Goal: Check status: Check status

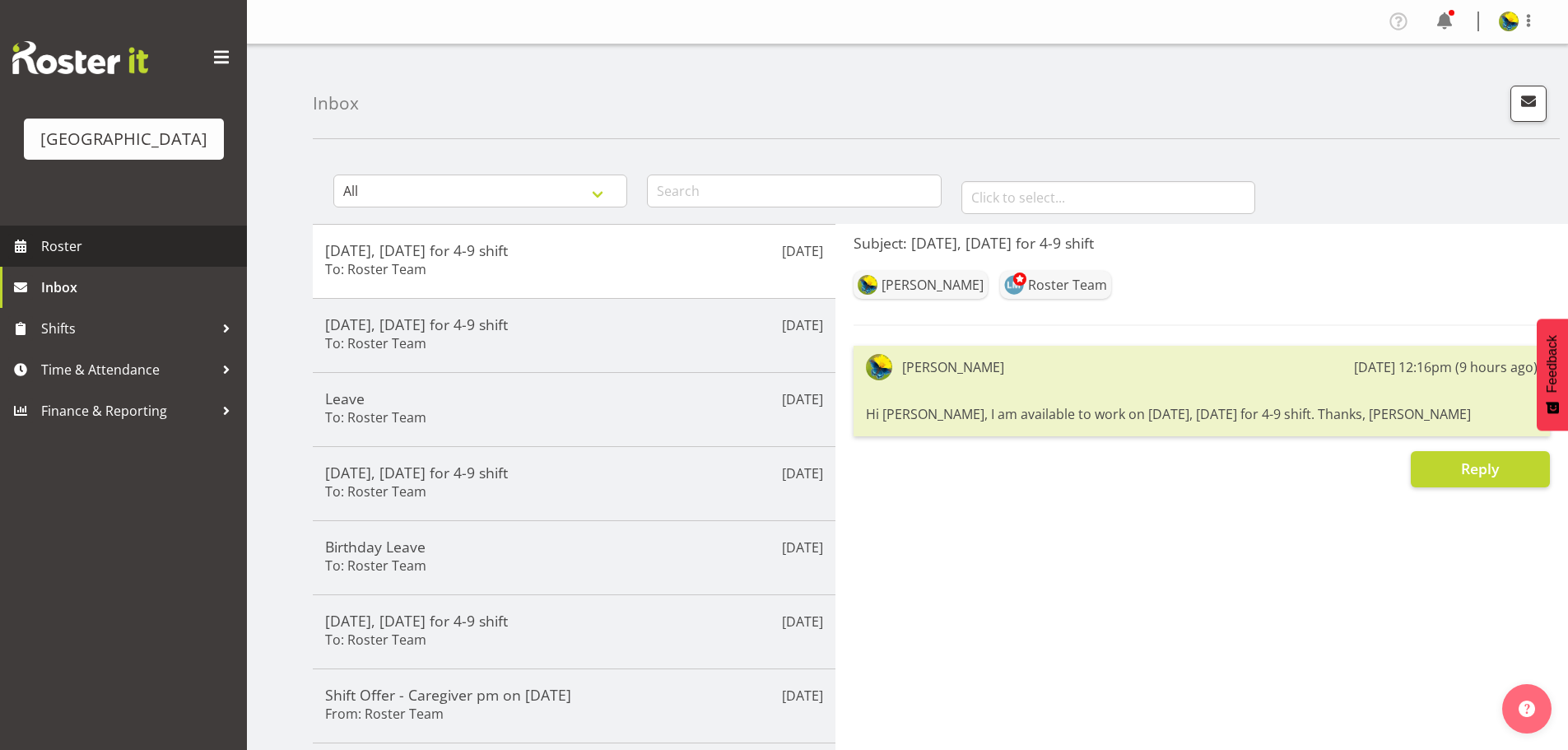
click at [112, 258] on span "Roster" at bounding box center [139, 246] width 197 height 24
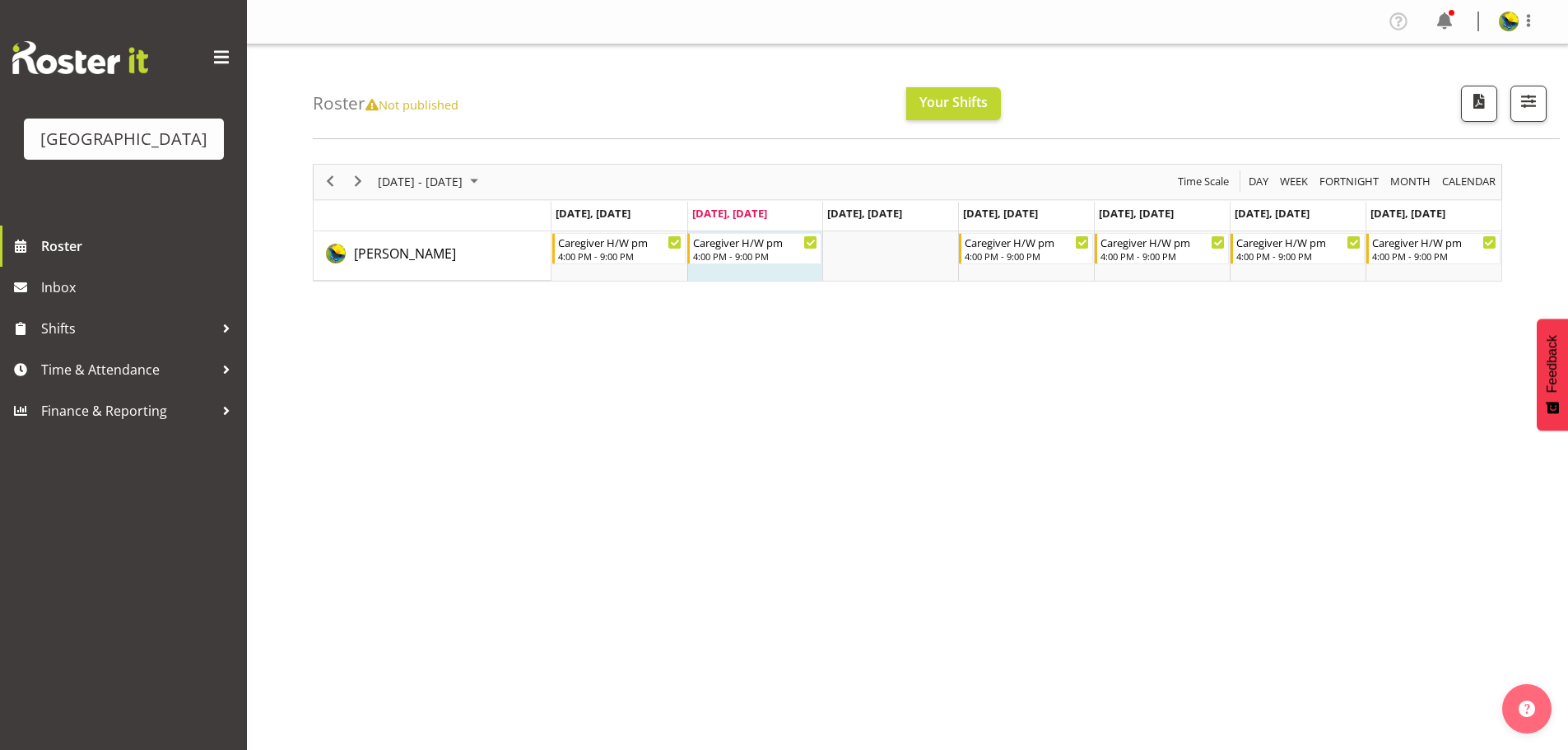
click at [1472, 194] on div "October 06 - 12, 2025 Today Day Week Fortnight Month calendar Month Agenda Time…" at bounding box center [907, 222] width 1189 height 117
click at [1472, 192] on span "calendar" at bounding box center [1468, 182] width 56 height 21
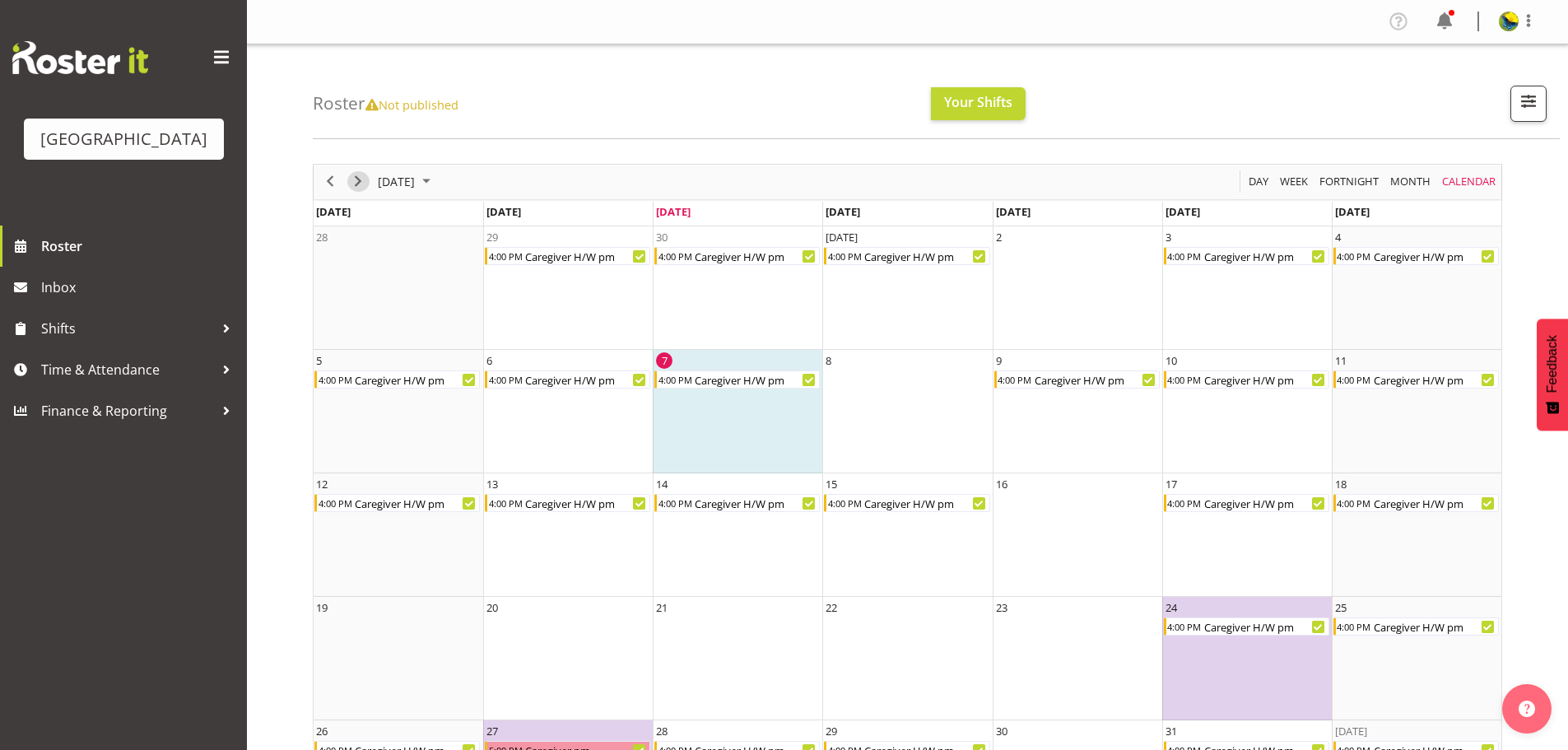
click at [359, 183] on span "Next" at bounding box center [358, 182] width 20 height 21
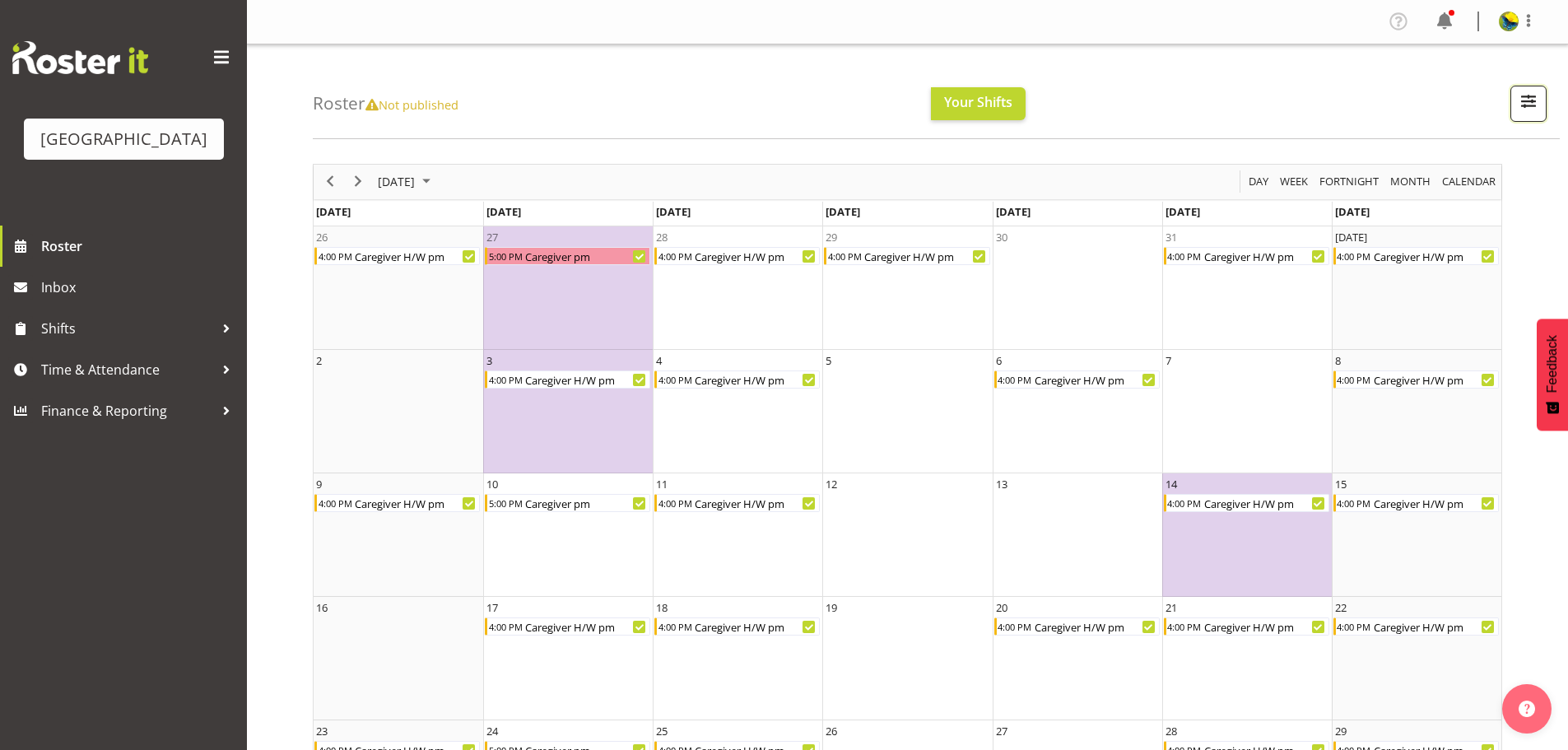
click at [1538, 113] on button "button" at bounding box center [1529, 103] width 37 height 37
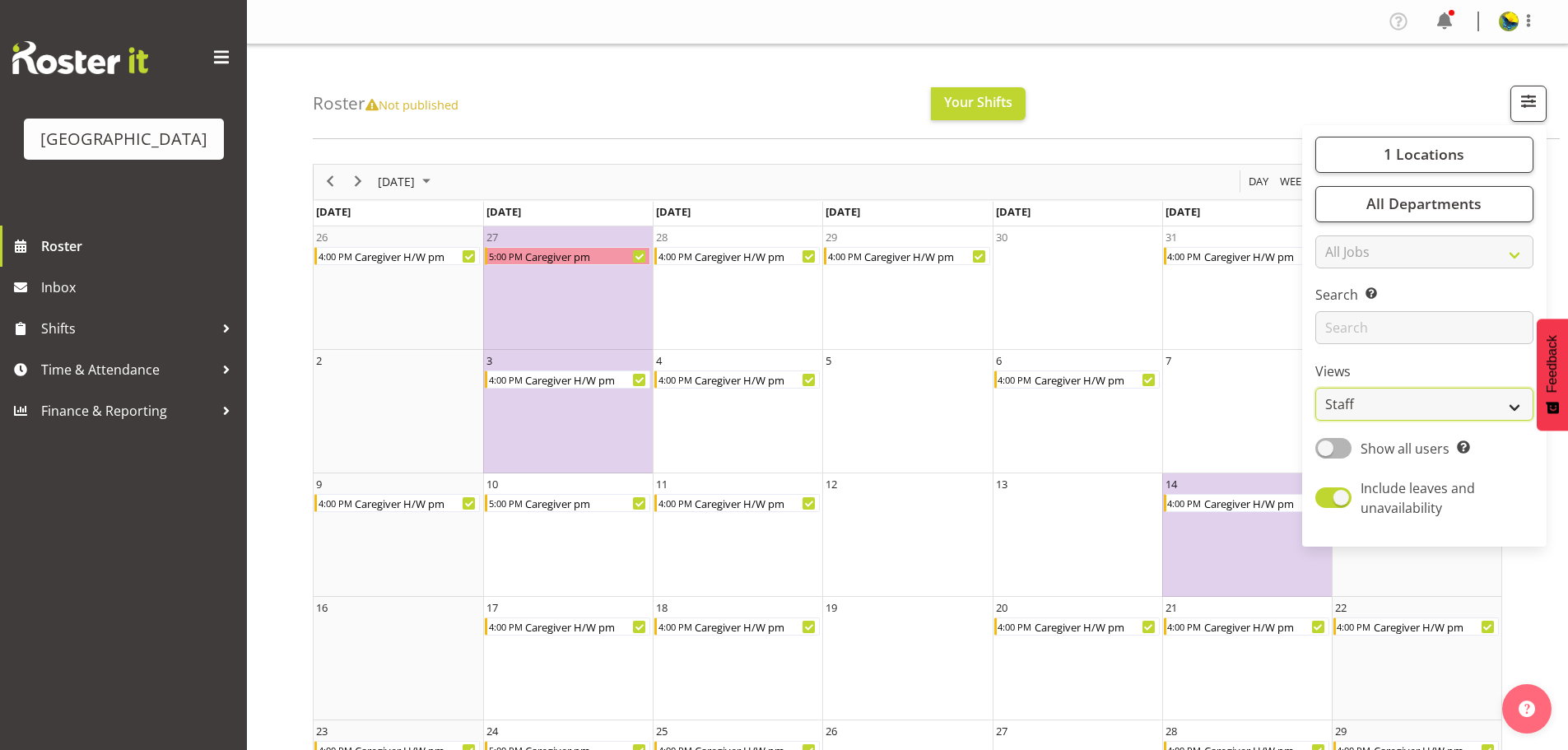
click at [1432, 421] on select "Staff Role Shift - Horizontal Shift - Vertical Staff - Location" at bounding box center [1424, 404] width 218 height 33
select select "shiftH"
click at [1315, 421] on select "Staff Role Shift - Horizontal Shift - Vertical Staff - Location" at bounding box center [1424, 404] width 218 height 33
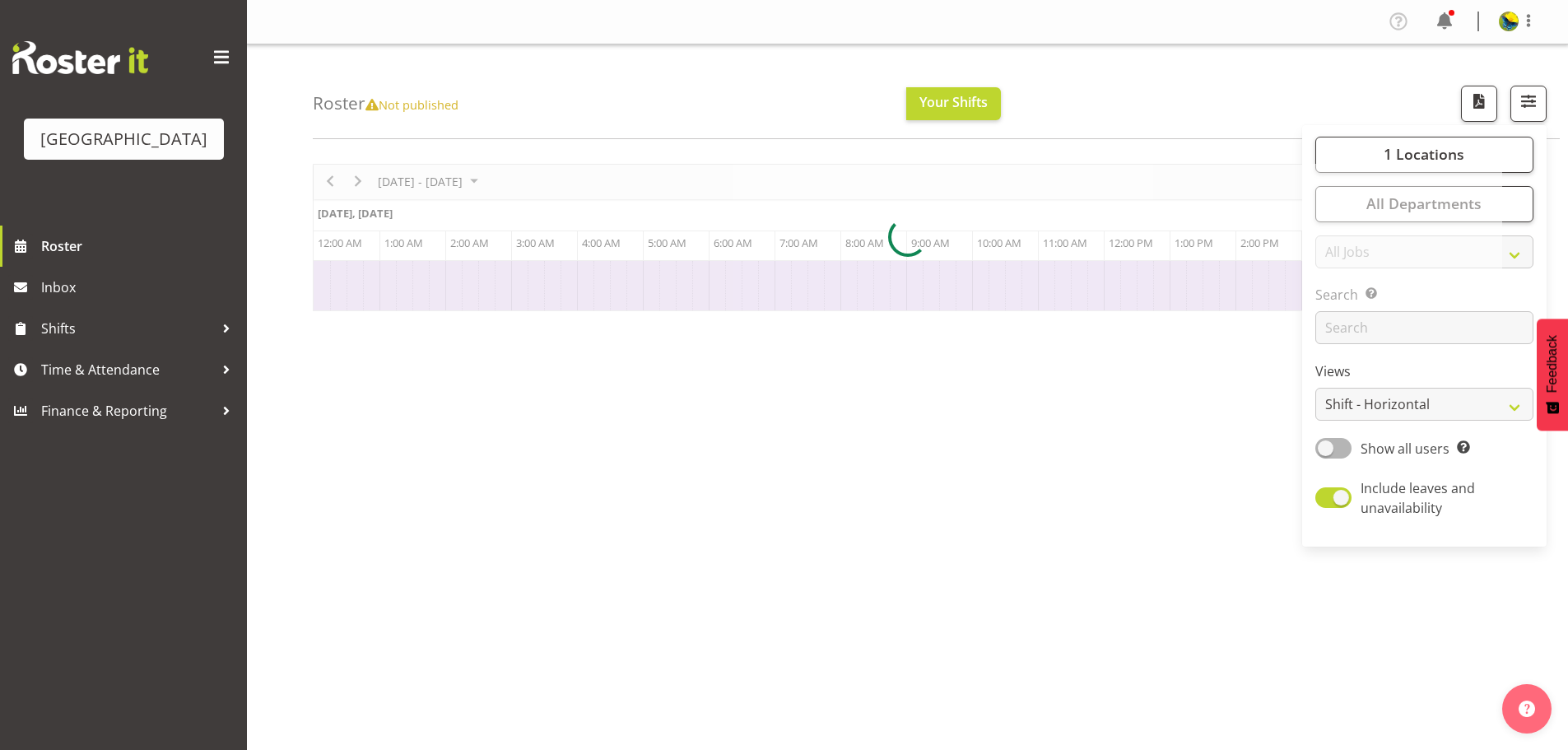
click at [1199, 73] on div "Roster Not published Your Shifts 1 Locations Clear Parkwood Kitchen Parkwood Nu…" at bounding box center [936, 91] width 1247 height 95
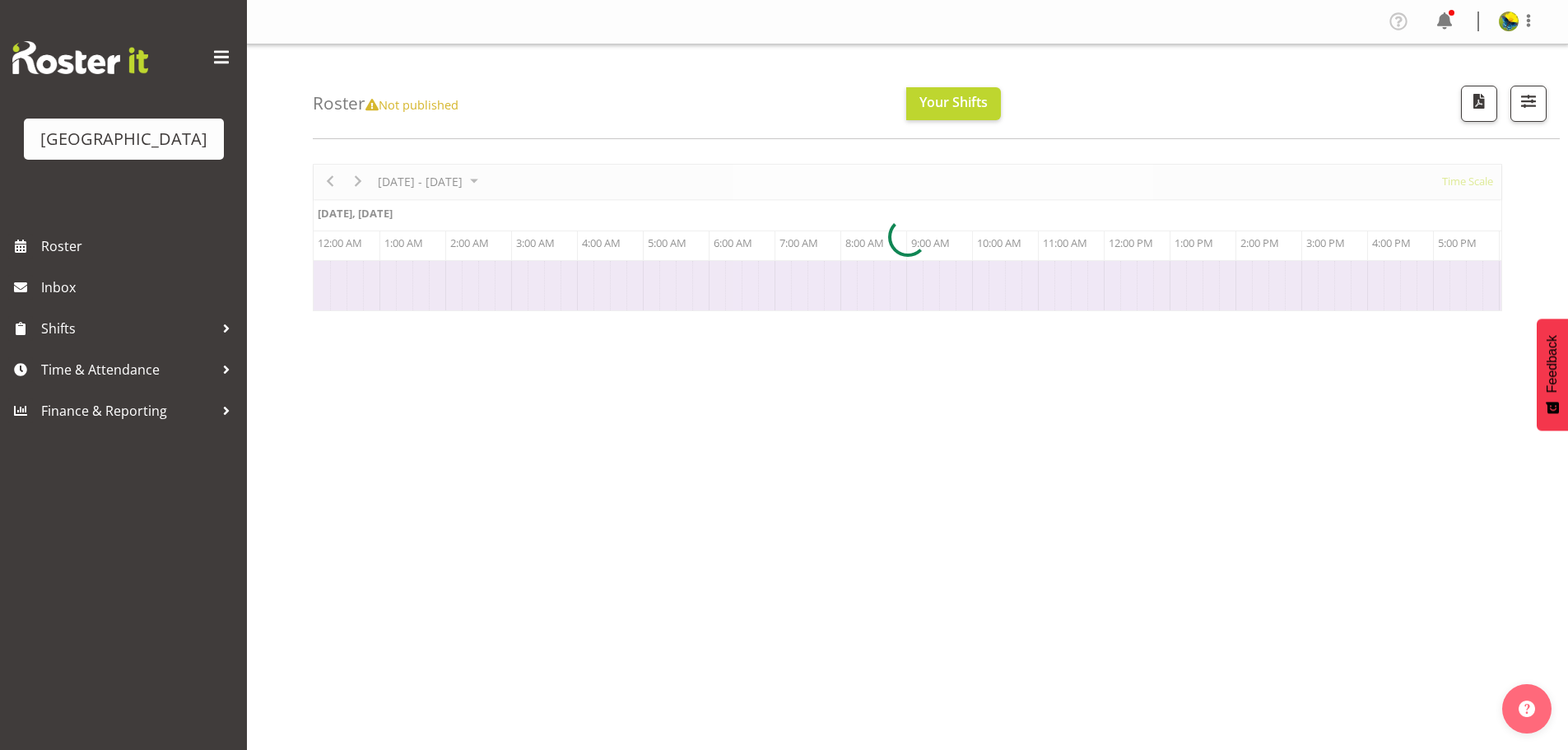
click at [379, 111] on icon at bounding box center [371, 105] width 13 height 12
click at [459, 112] on span "Not published" at bounding box center [411, 104] width 93 height 17
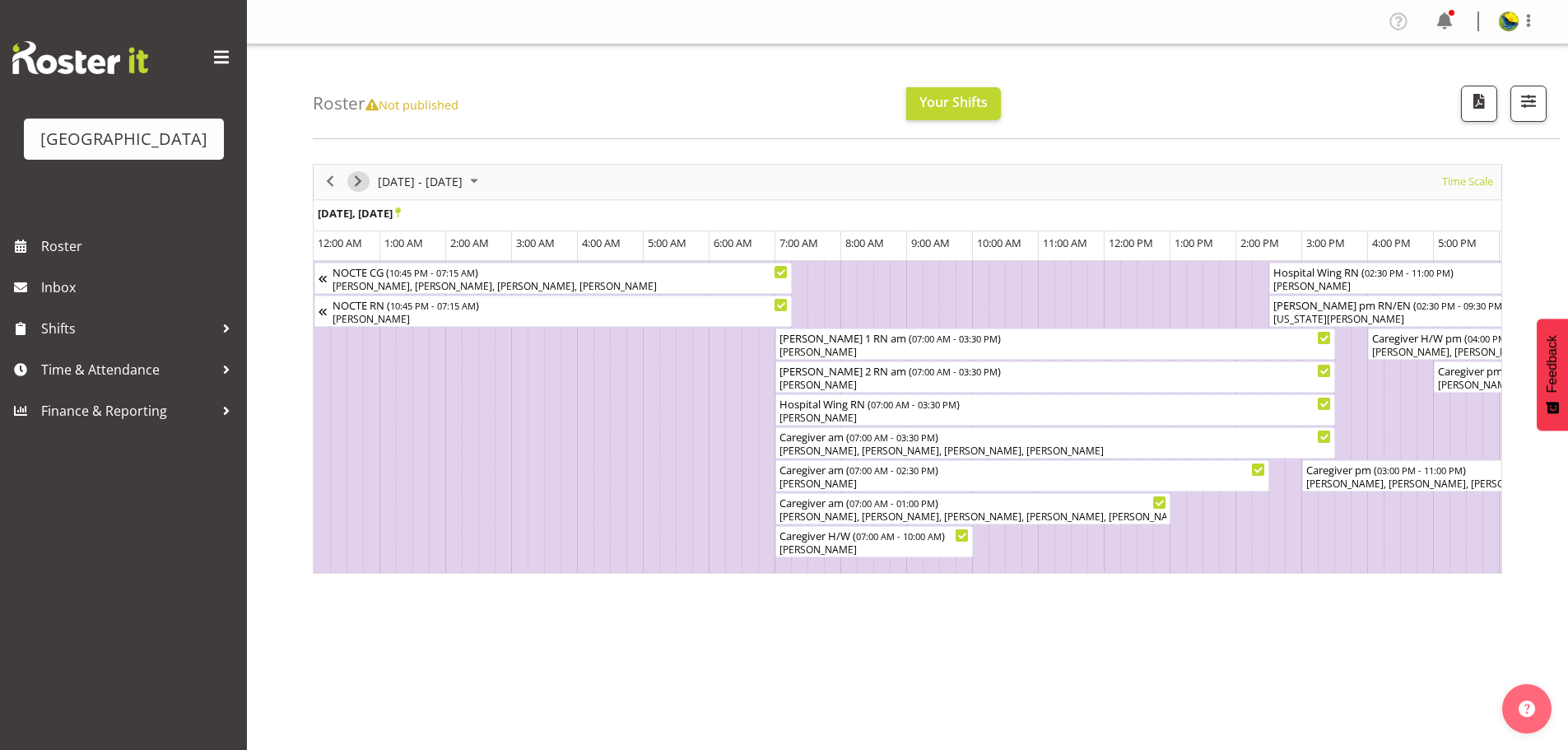
click at [358, 185] on span "Next" at bounding box center [358, 182] width 20 height 21
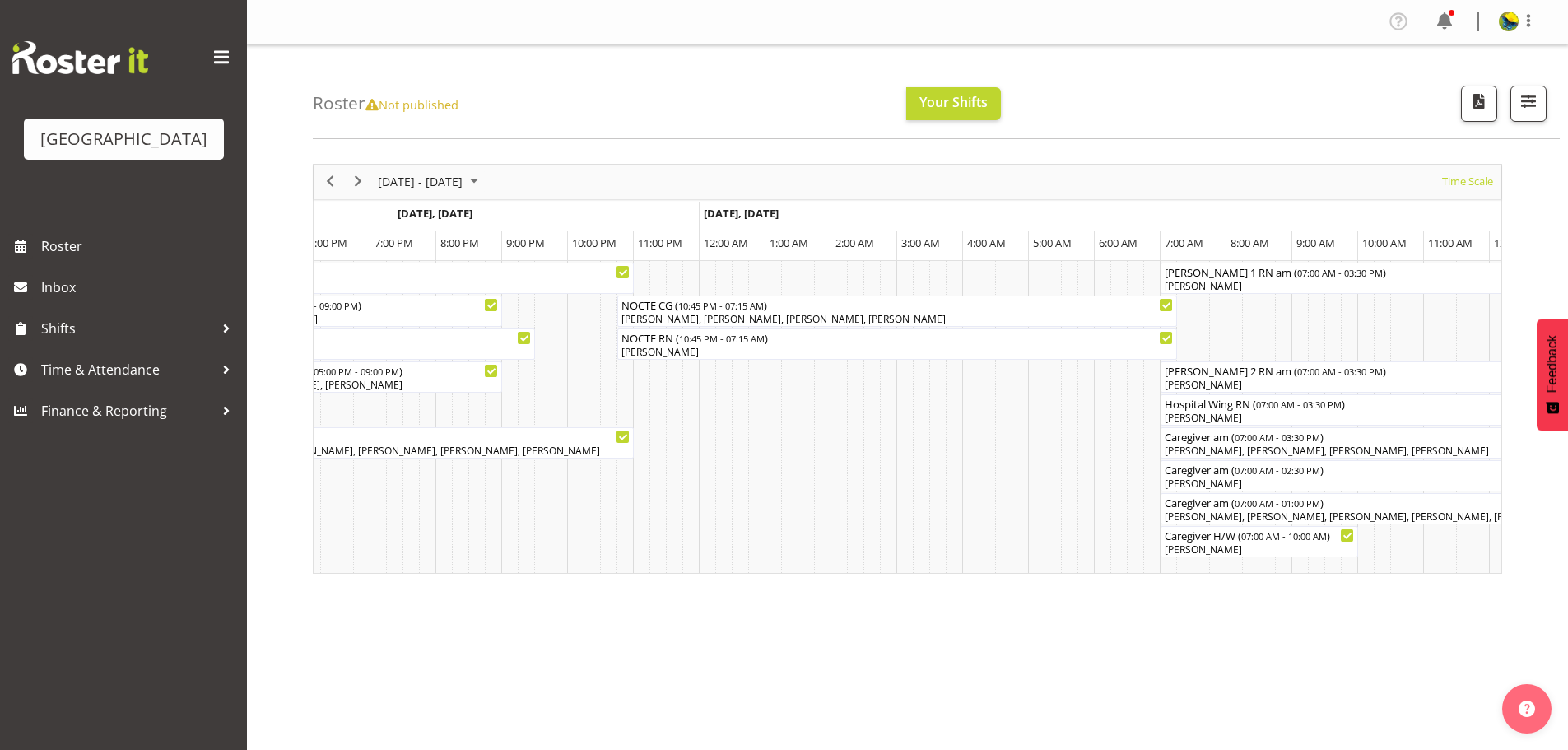
scroll to position [0, 4474]
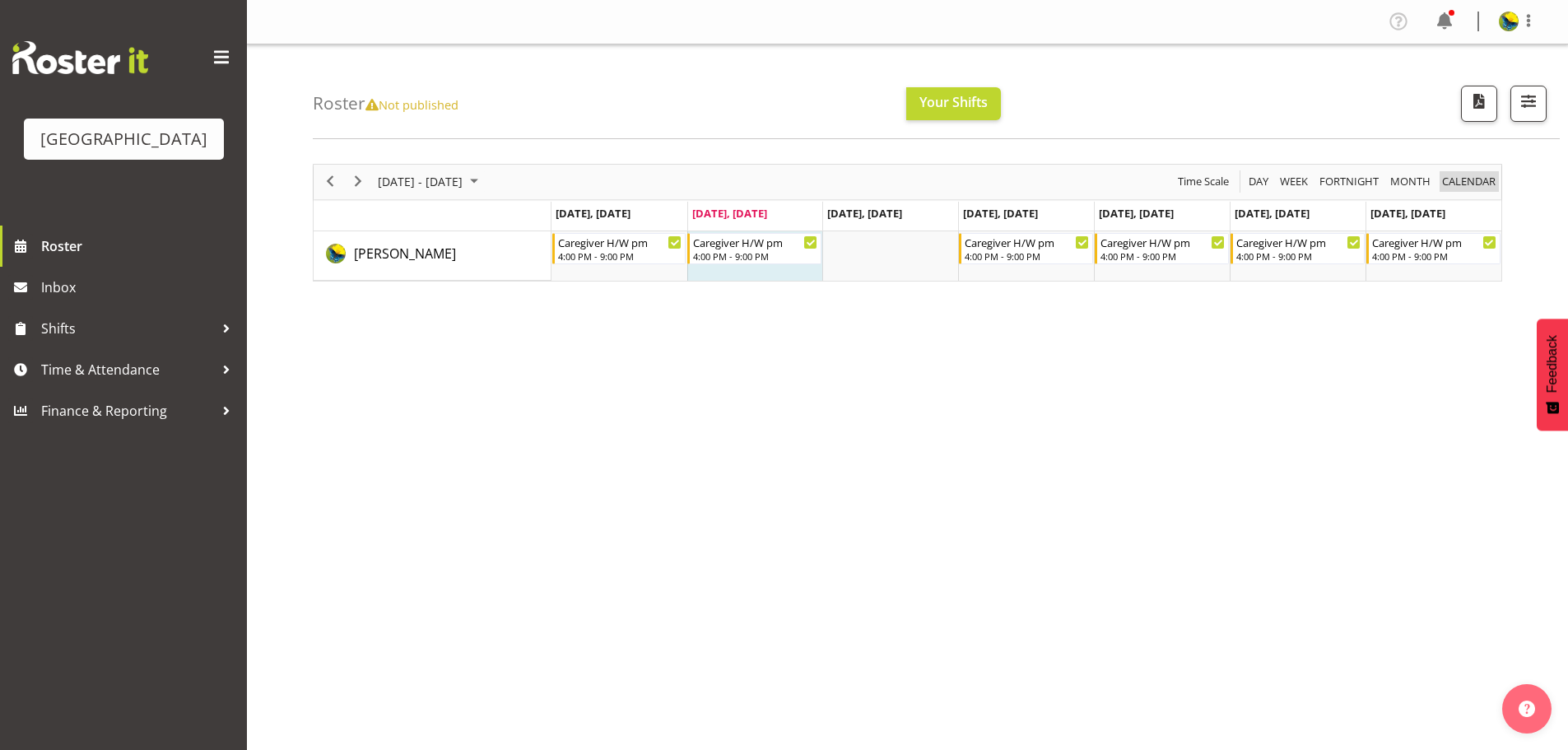
click at [1458, 192] on span "calendar" at bounding box center [1468, 182] width 56 height 21
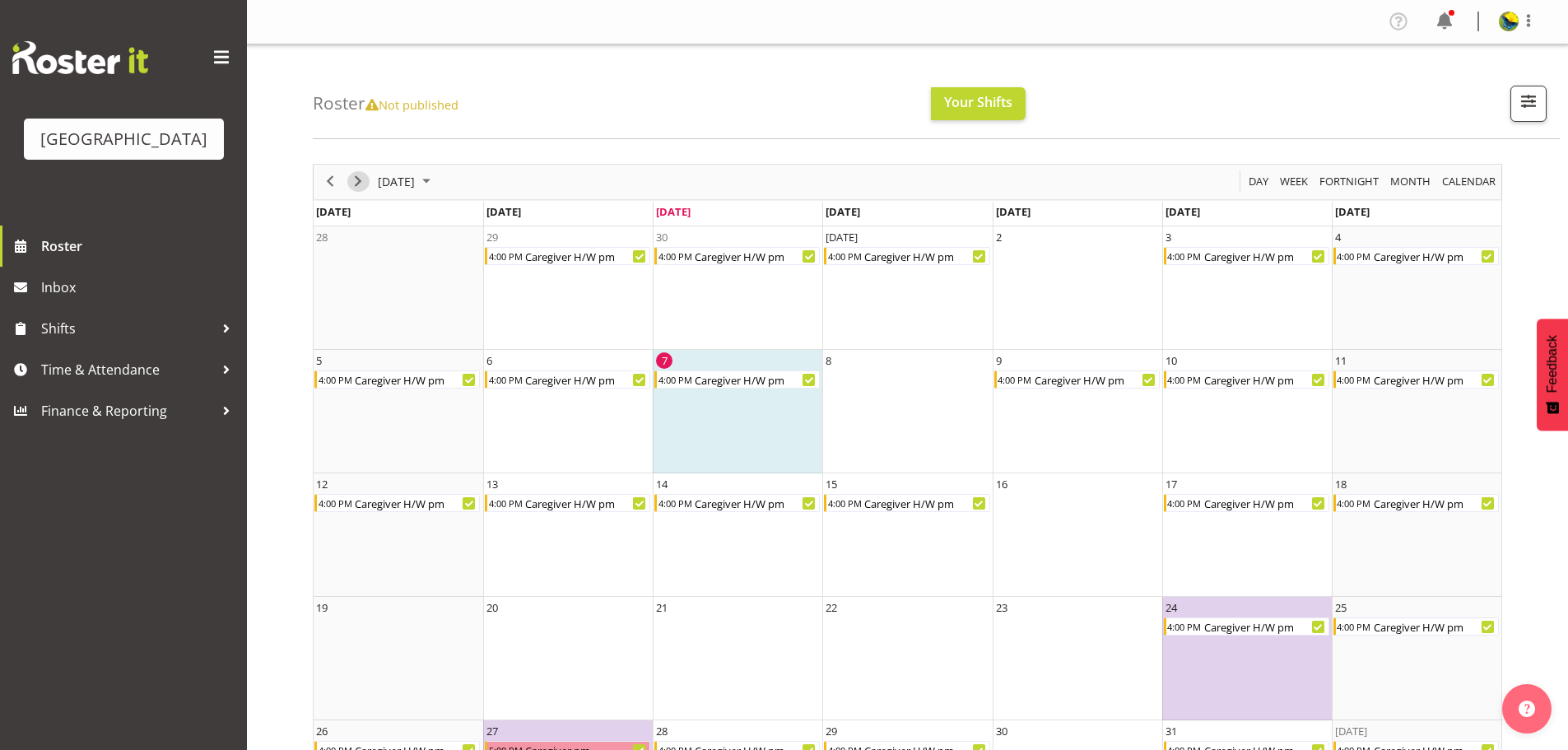
click at [352, 190] on span "Next" at bounding box center [358, 182] width 20 height 21
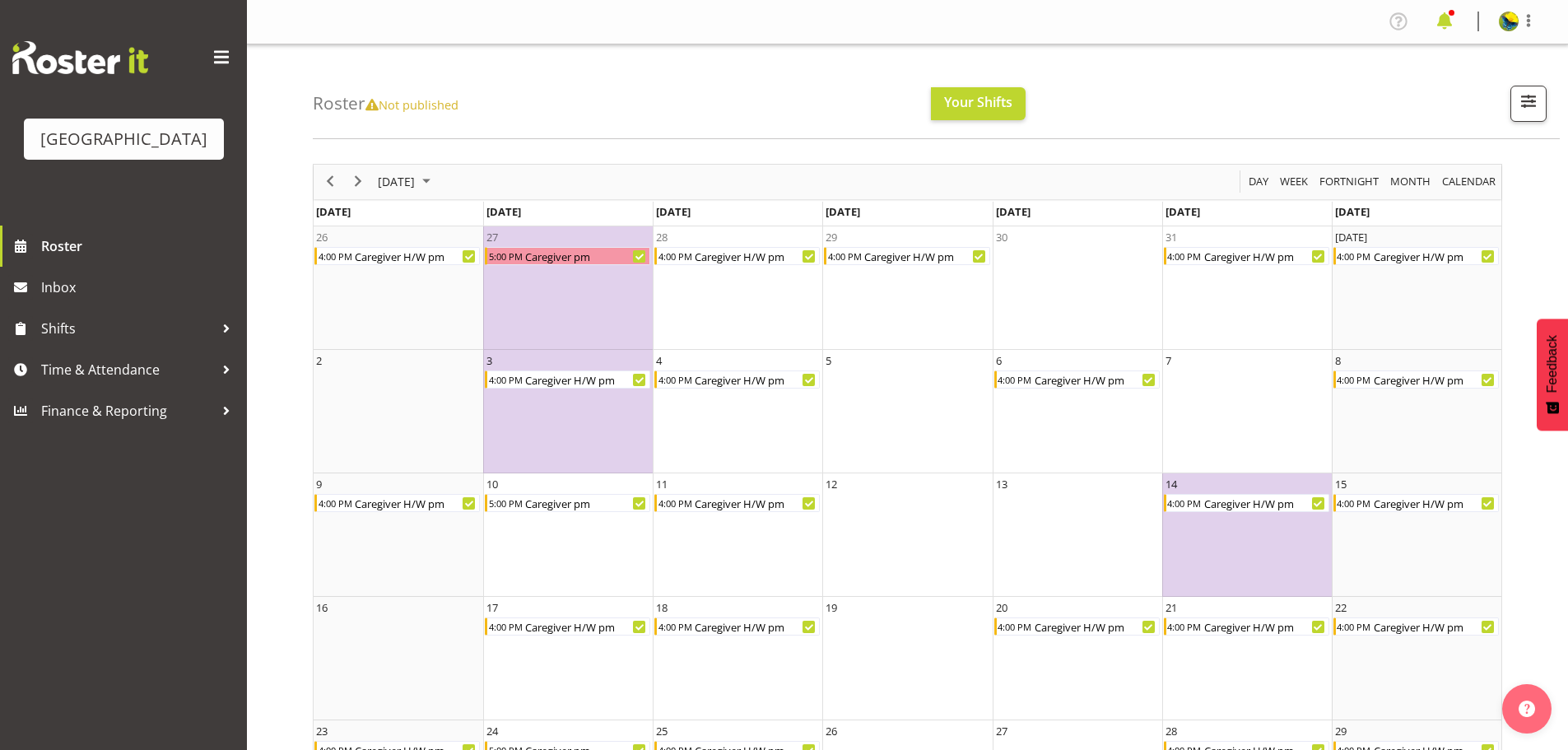
click at [1433, 17] on span at bounding box center [1445, 21] width 26 height 26
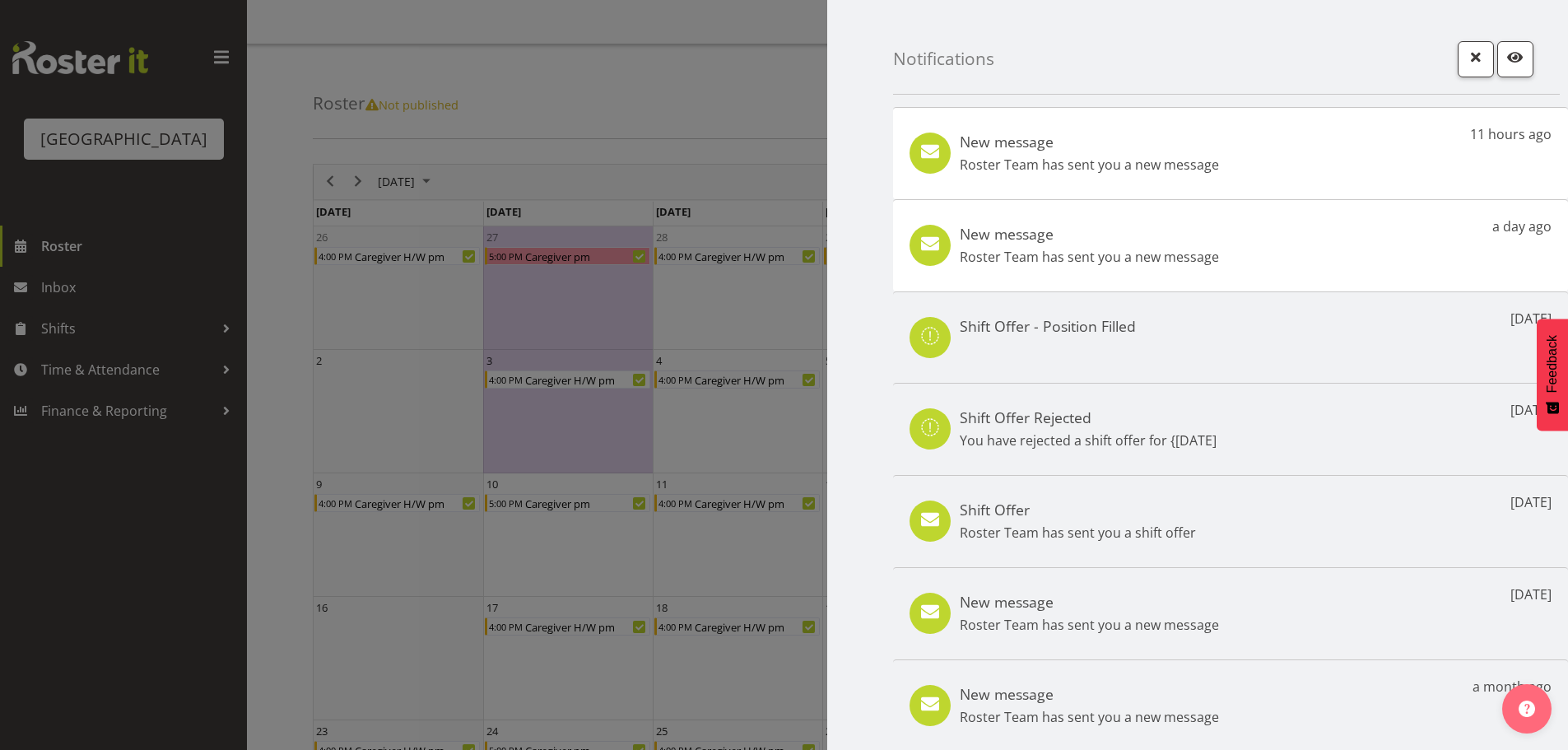
click at [1143, 256] on div "New message Roster Team has sent you a new message" at bounding box center [1089, 246] width 259 height 42
